Goal: Task Accomplishment & Management: Manage account settings

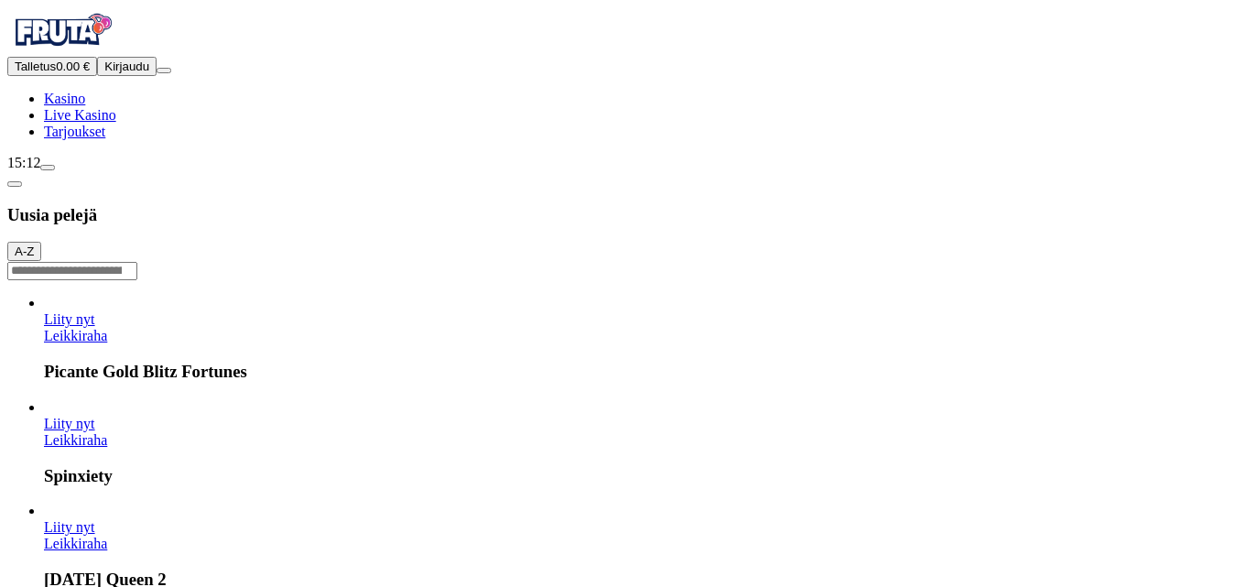
click at [144, 76] on button "Kirjaudu" at bounding box center [127, 66] width 60 height 19
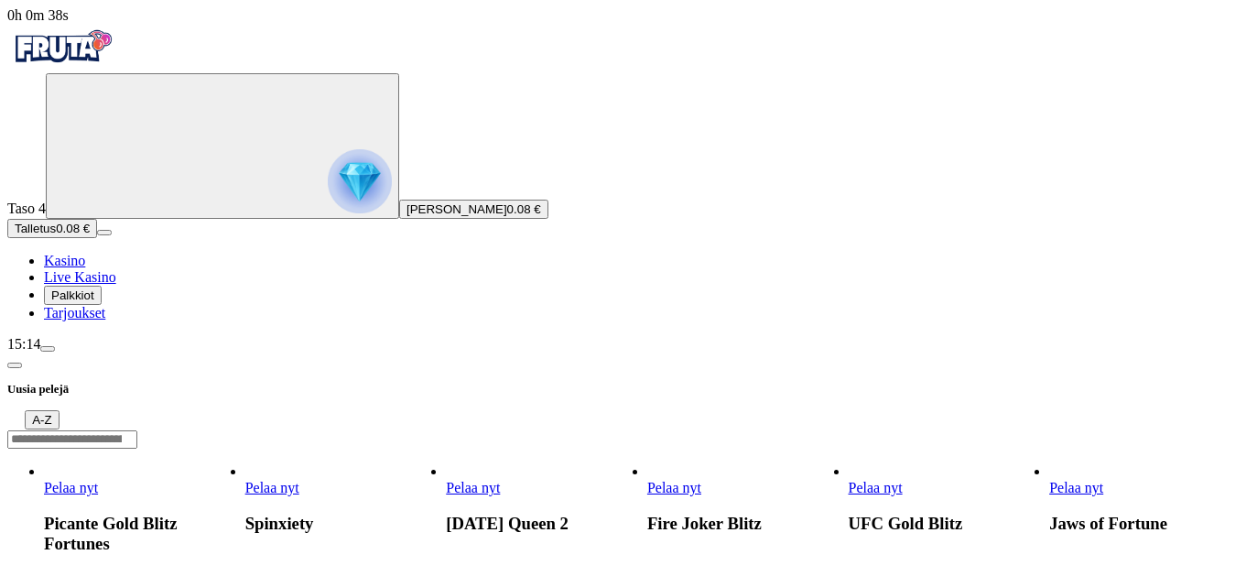
click at [94, 302] on span "Palkkiot" at bounding box center [72, 295] width 43 height 14
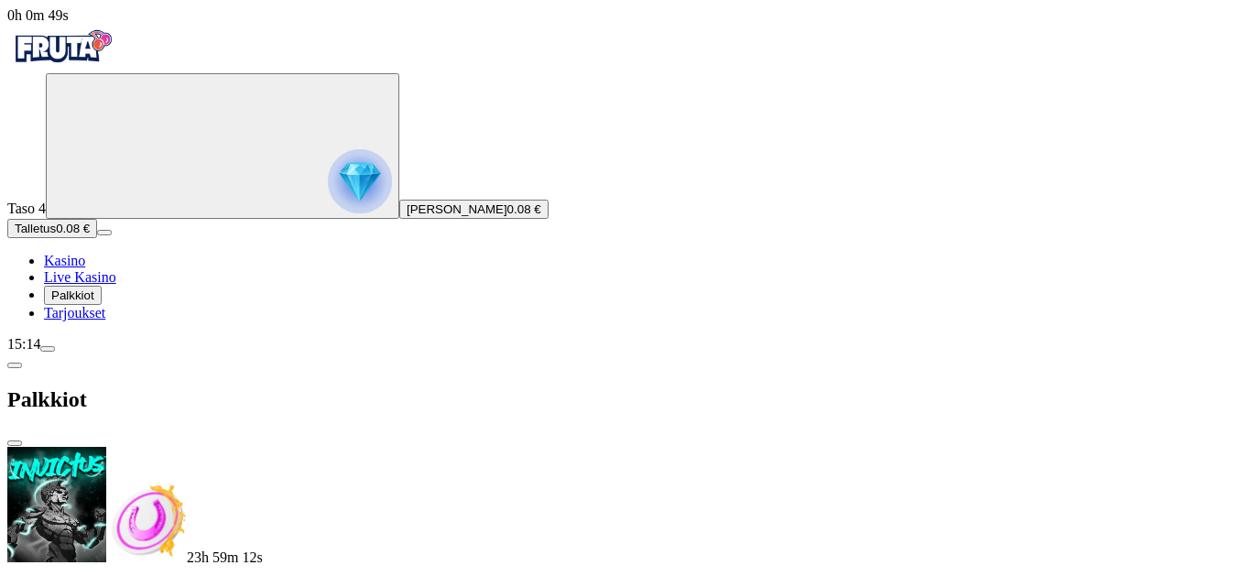
click at [15, 443] on span "close icon" at bounding box center [15, 443] width 0 height 0
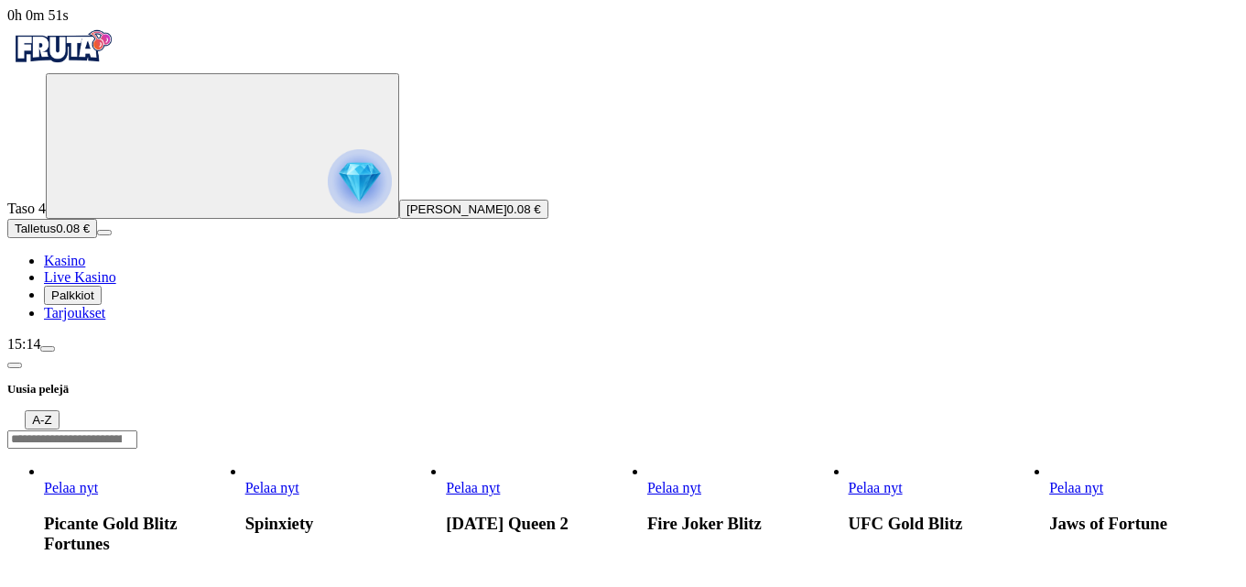
click at [48, 349] on span "menu icon" at bounding box center [48, 349] width 0 height 0
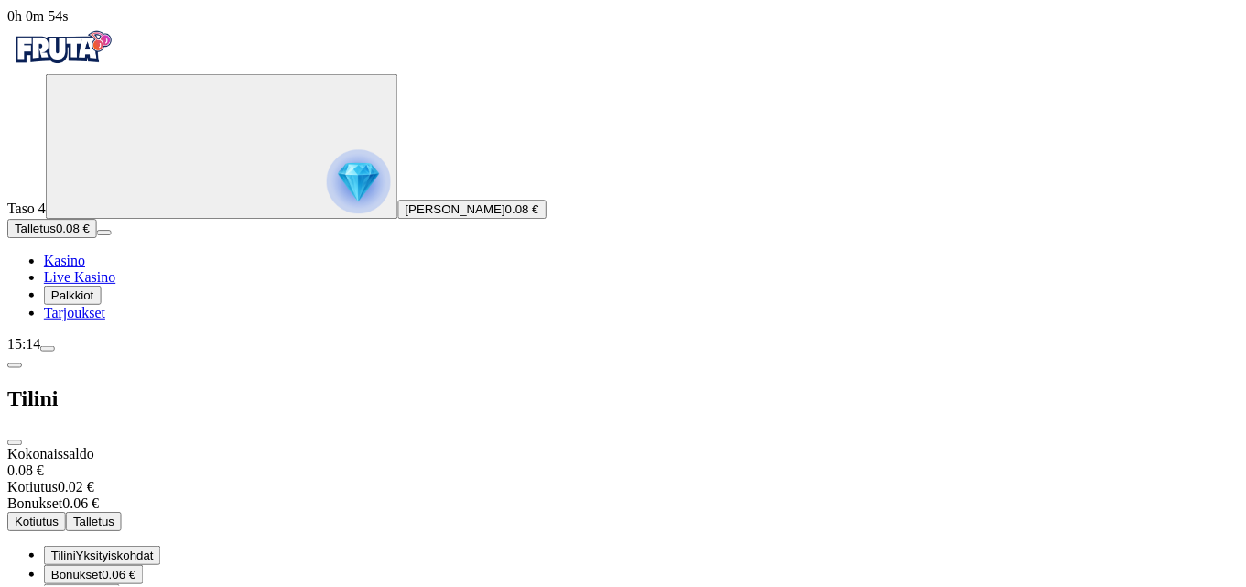
scroll to position [104, 0]
